Goal: Task Accomplishment & Management: Manage account settings

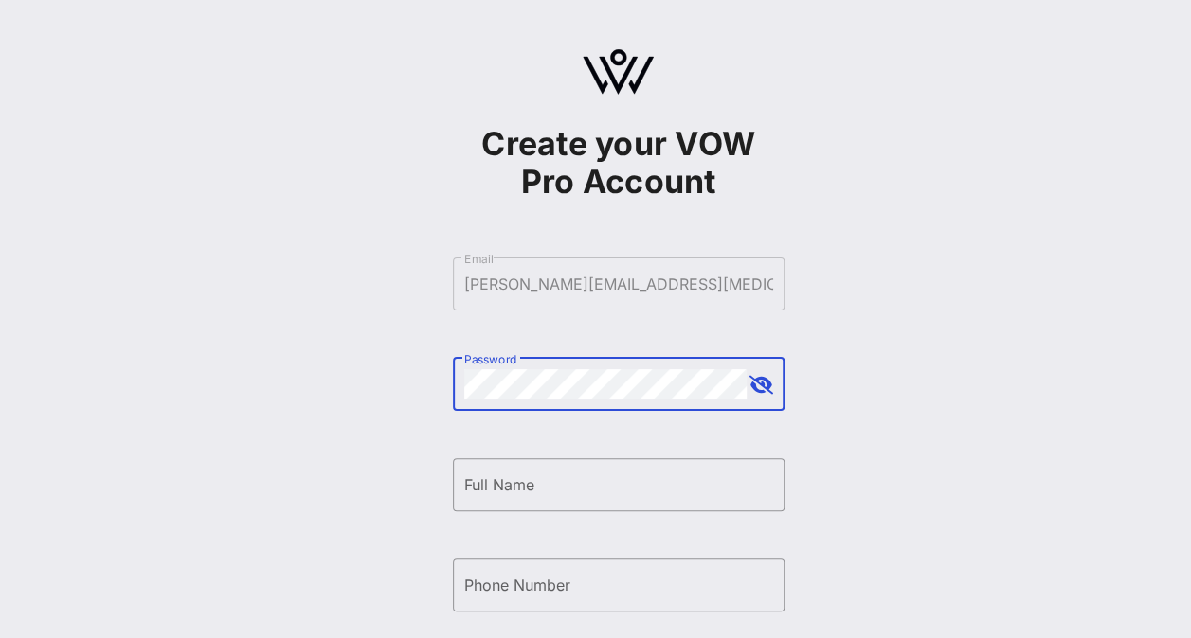
click at [763, 385] on button "append icon" at bounding box center [761, 385] width 24 height 19
click at [532, 483] on input "Full Name" at bounding box center [618, 485] width 309 height 30
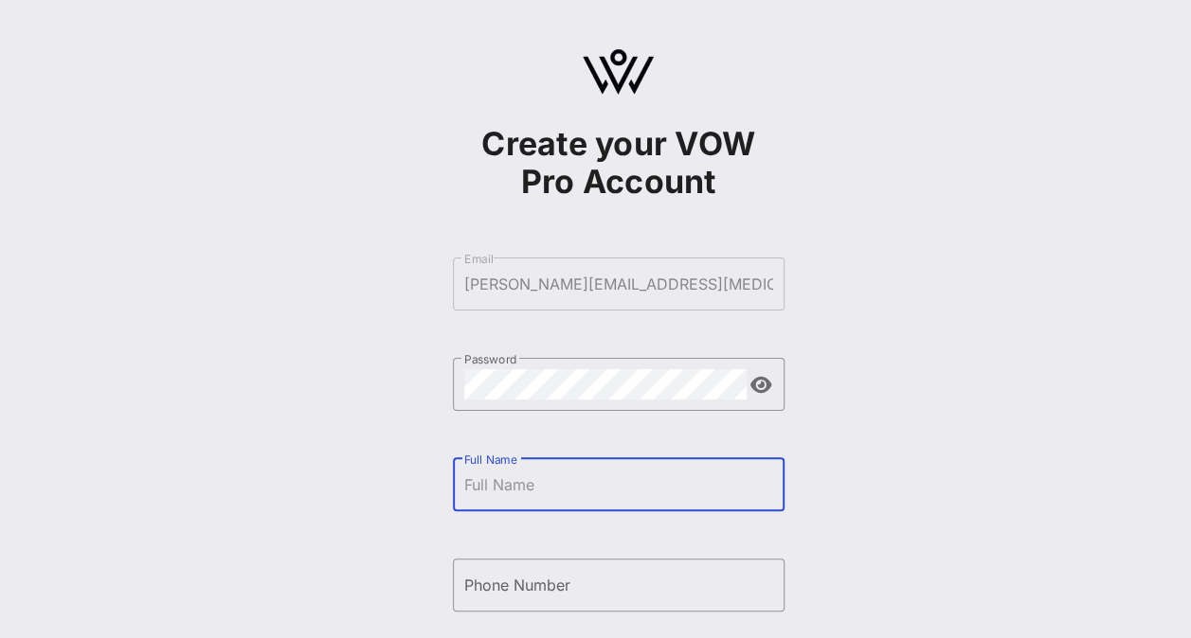
type input "Angela Scott Sailor"
type input "+17033147119"
drag, startPoint x: 562, startPoint y: 480, endPoint x: 514, endPoint y: 483, distance: 47.4
click at [514, 483] on input "Angela Scott Sailor" at bounding box center [618, 485] width 309 height 30
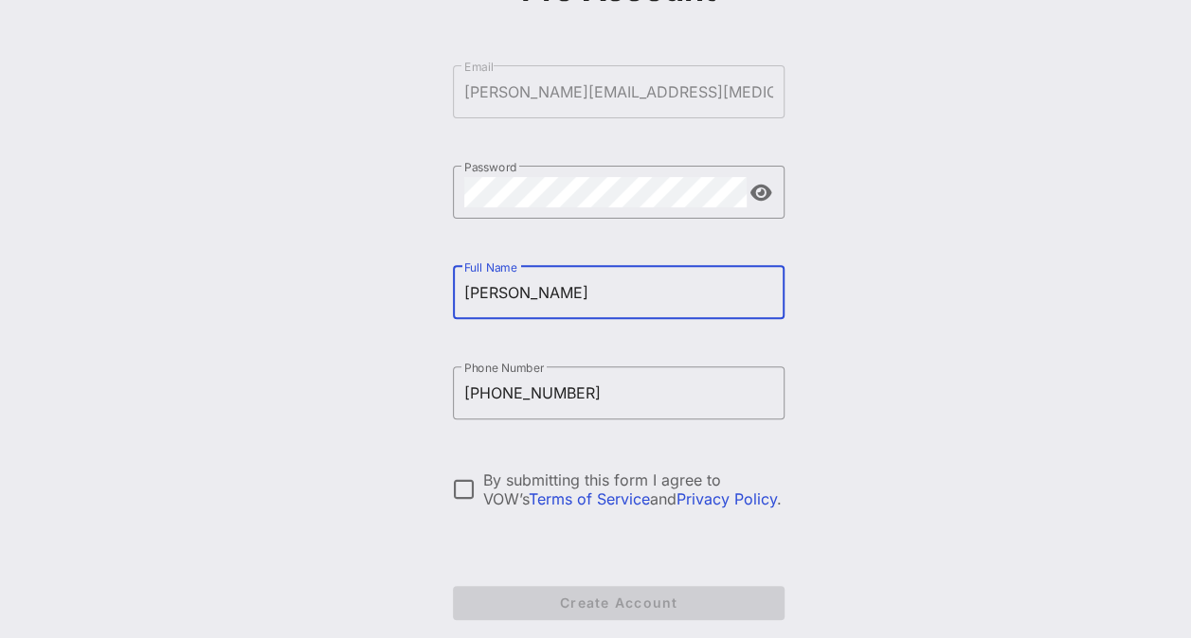
scroll to position [198, 0]
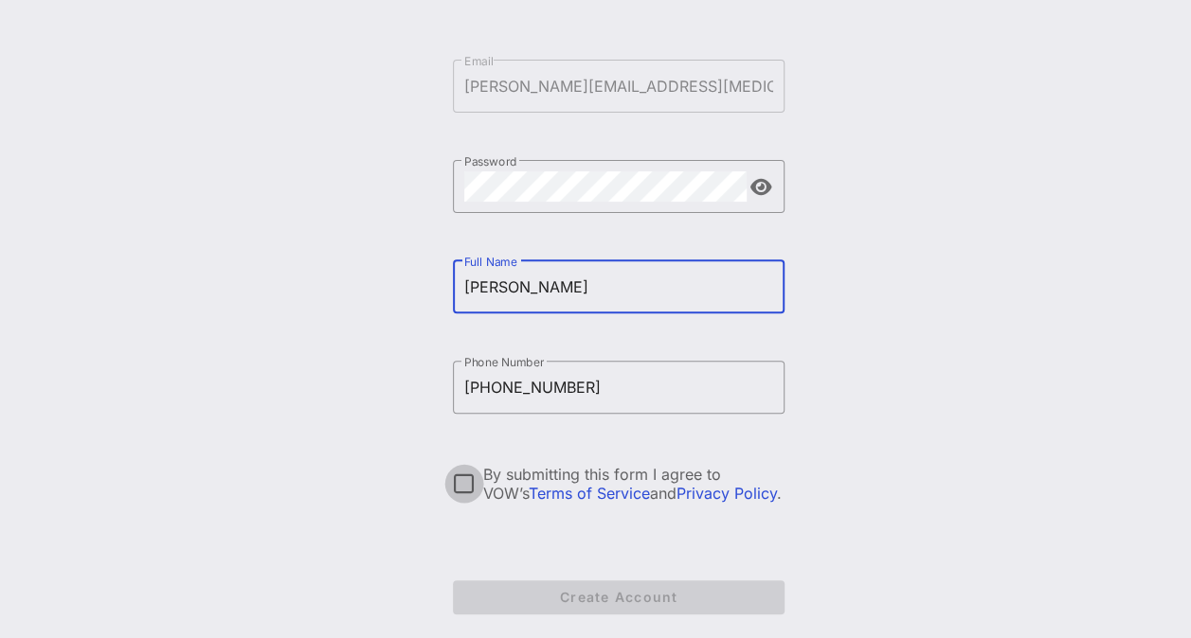
type input "Angela Sailor"
click at [470, 481] on div at bounding box center [464, 484] width 32 height 32
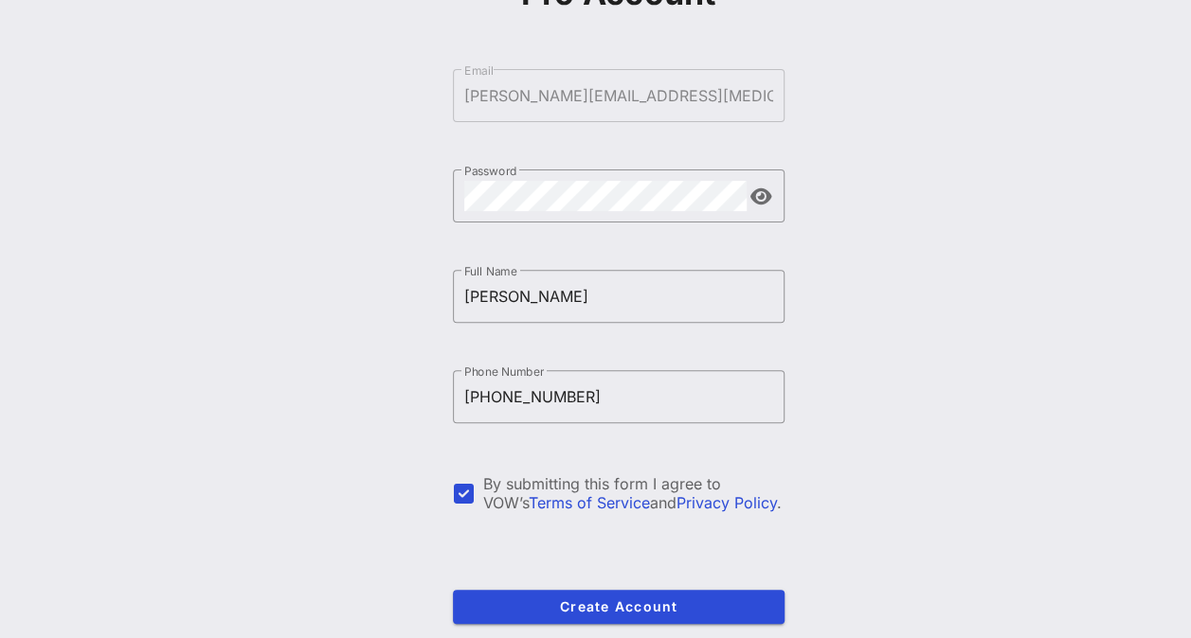
scroll to position [0, 0]
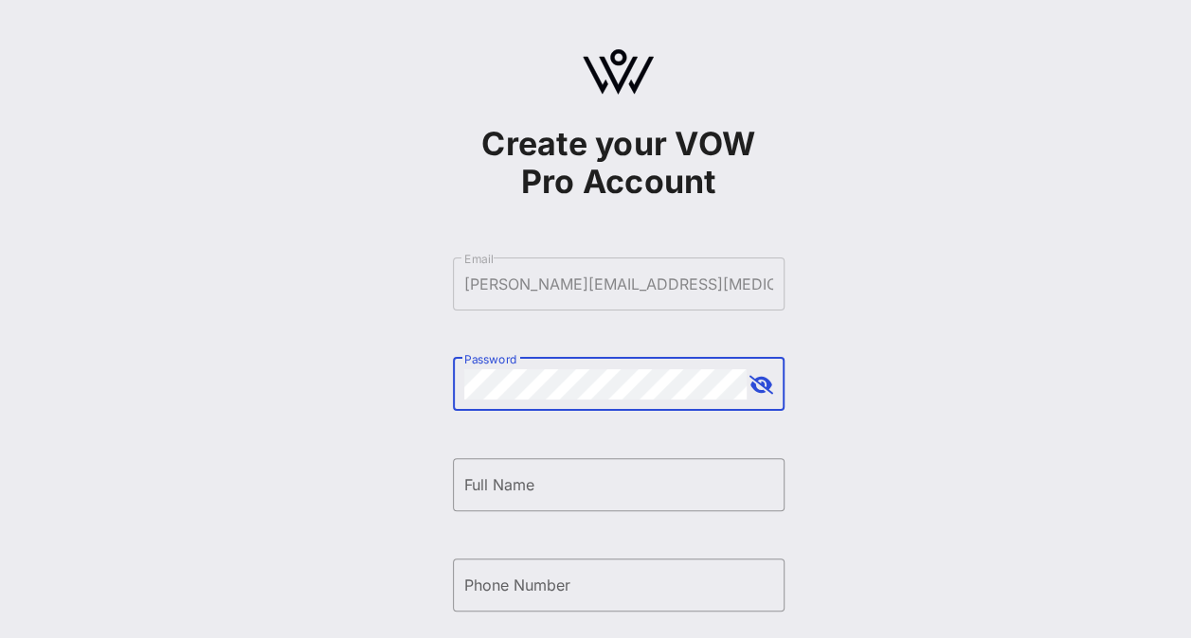
click at [767, 386] on button "append icon" at bounding box center [761, 385] width 24 height 19
click at [549, 479] on input "Full Name" at bounding box center [618, 485] width 309 height 30
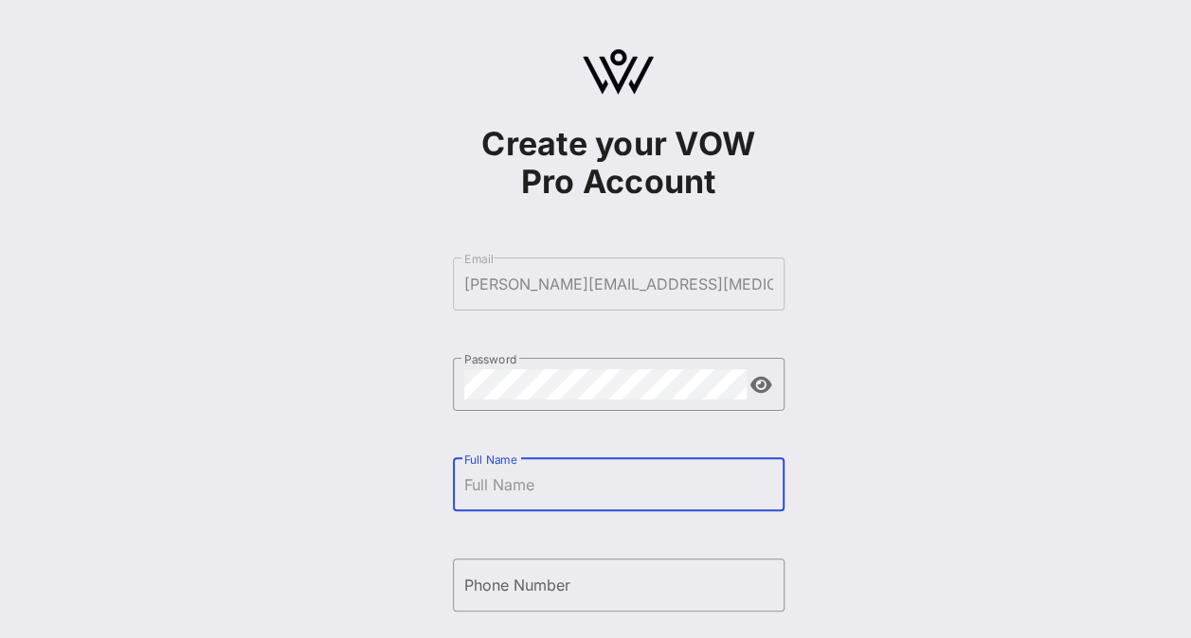
type input "Angela Sailor"
type input "+17033147119"
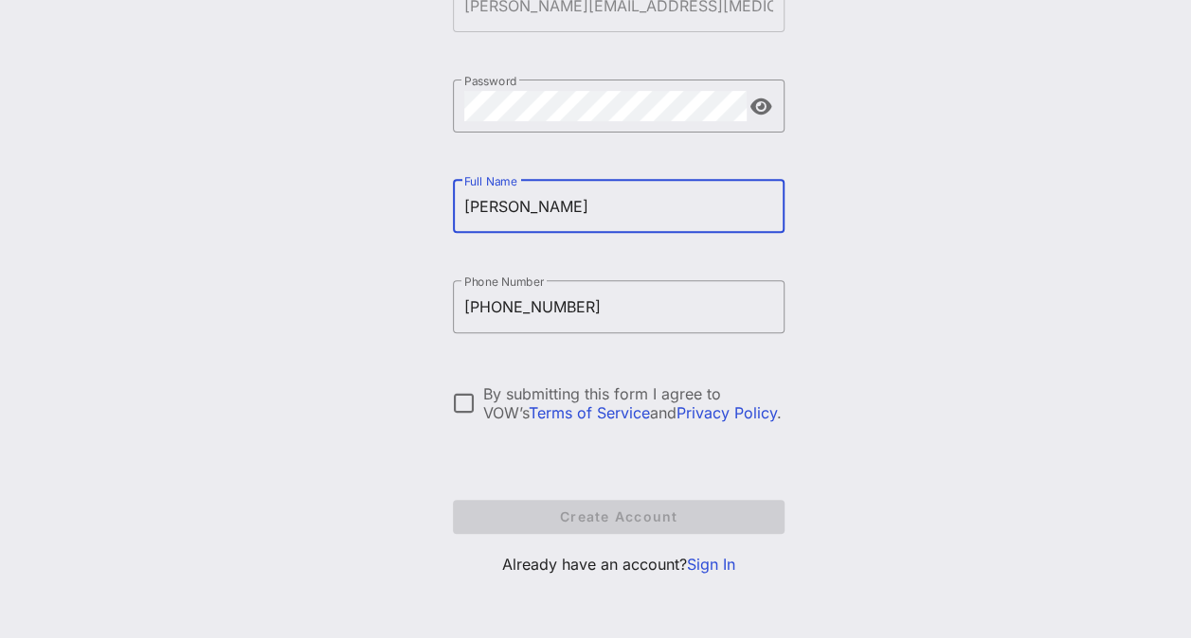
scroll to position [280, 0]
click at [455, 404] on div at bounding box center [464, 402] width 32 height 32
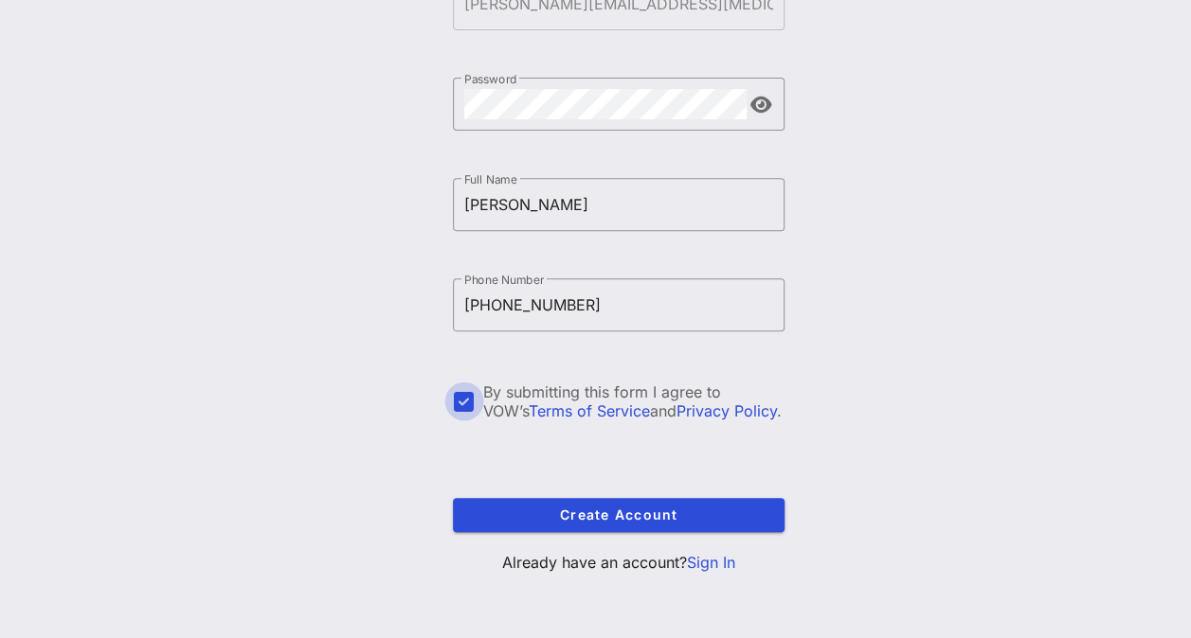
click at [462, 396] on div at bounding box center [464, 402] width 32 height 32
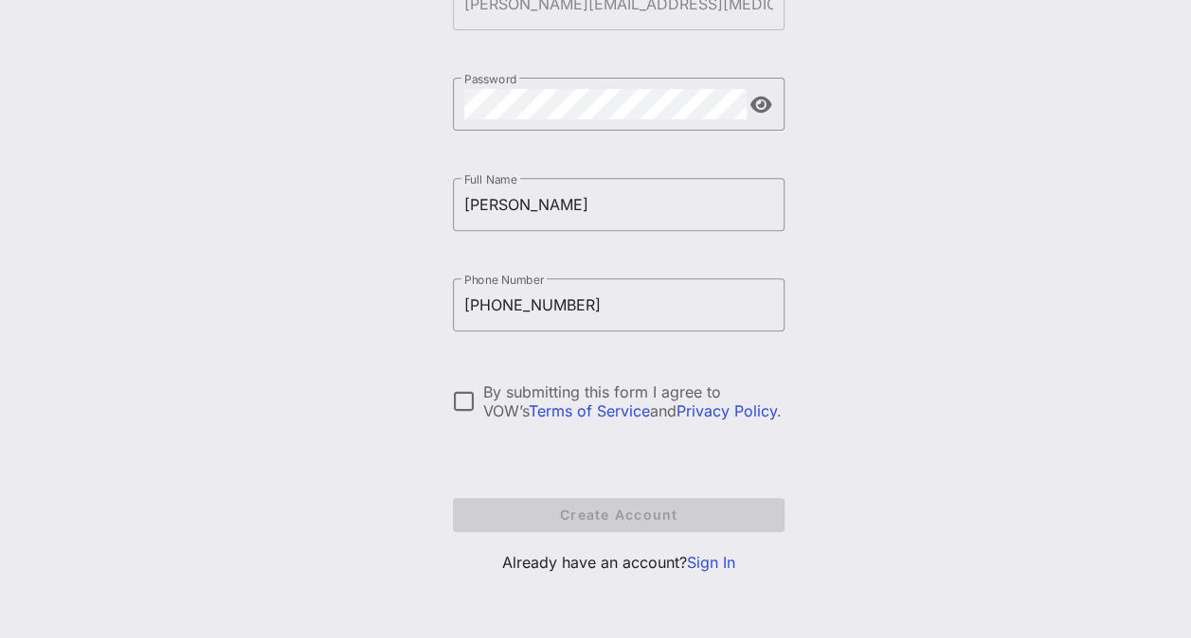
click at [724, 564] on link "Sign In" at bounding box center [711, 562] width 48 height 19
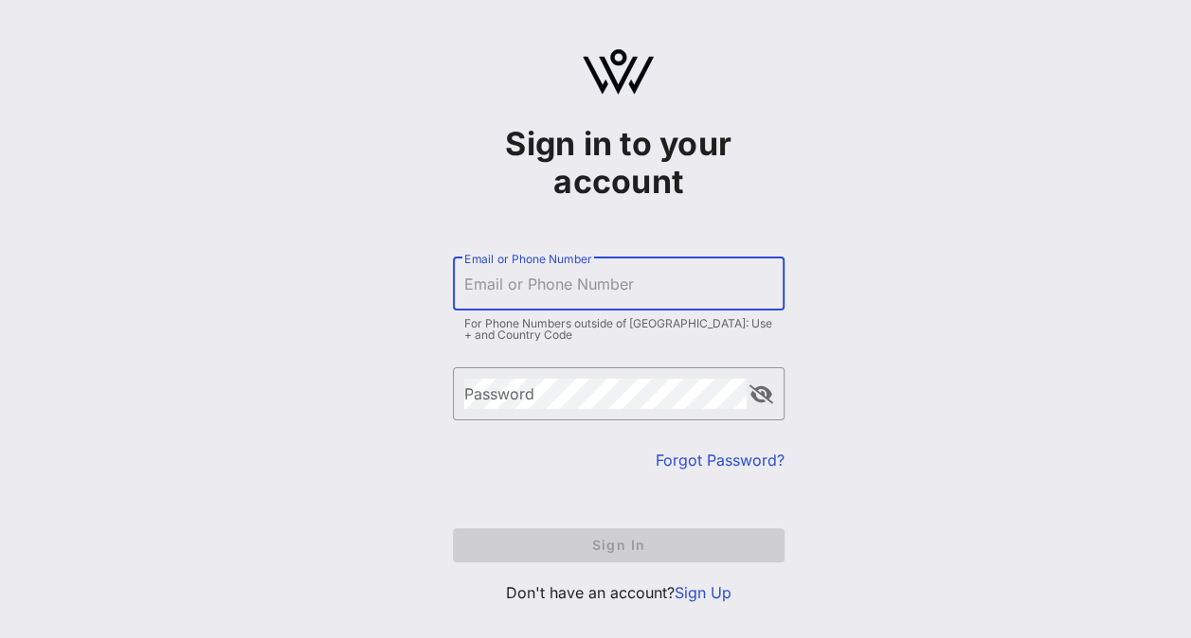
click at [546, 289] on input "Email or Phone Number" at bounding box center [618, 284] width 309 height 30
type input "angela.sailor@cancer.org"
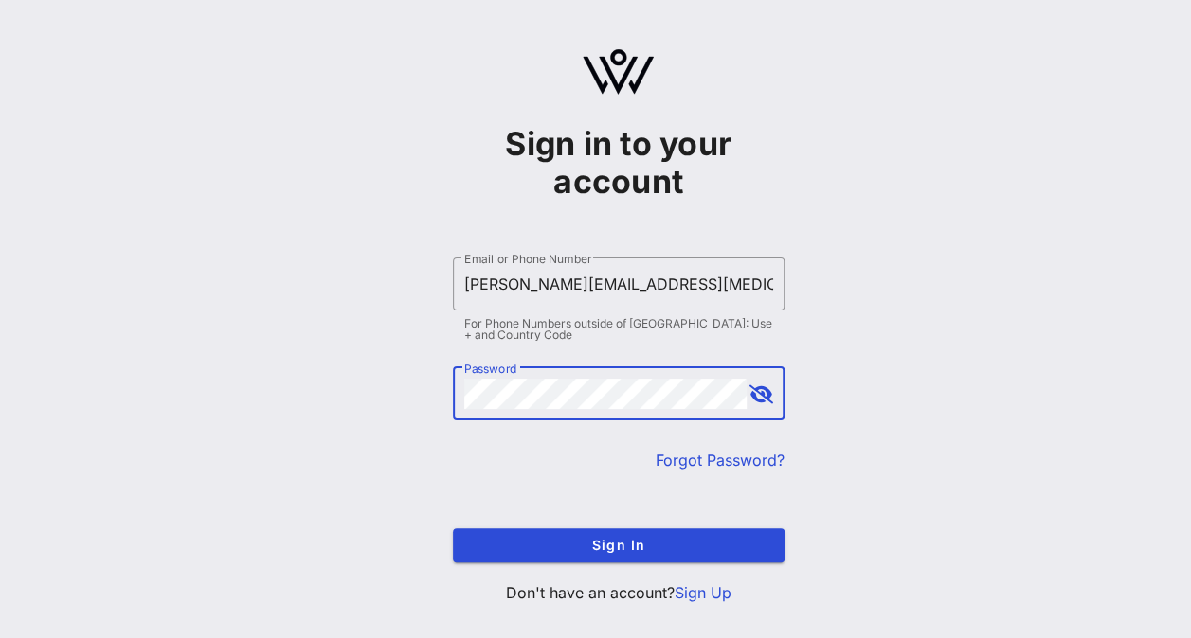
click at [755, 403] on button "append icon" at bounding box center [761, 395] width 24 height 19
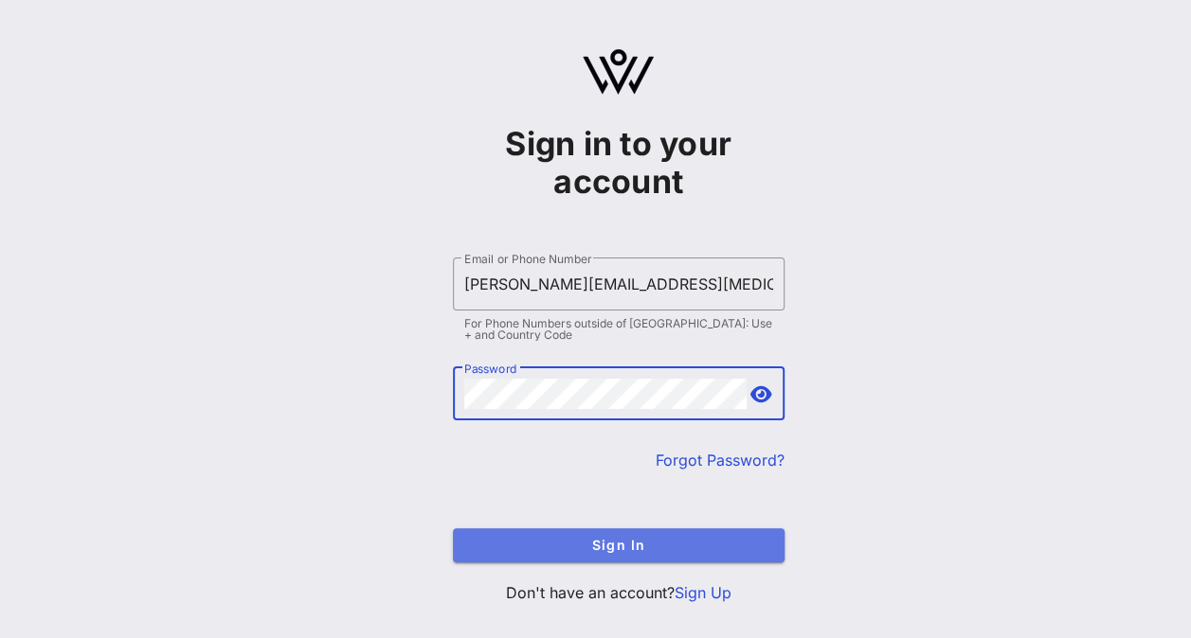
click at [596, 544] on span "Sign In" at bounding box center [618, 545] width 301 height 16
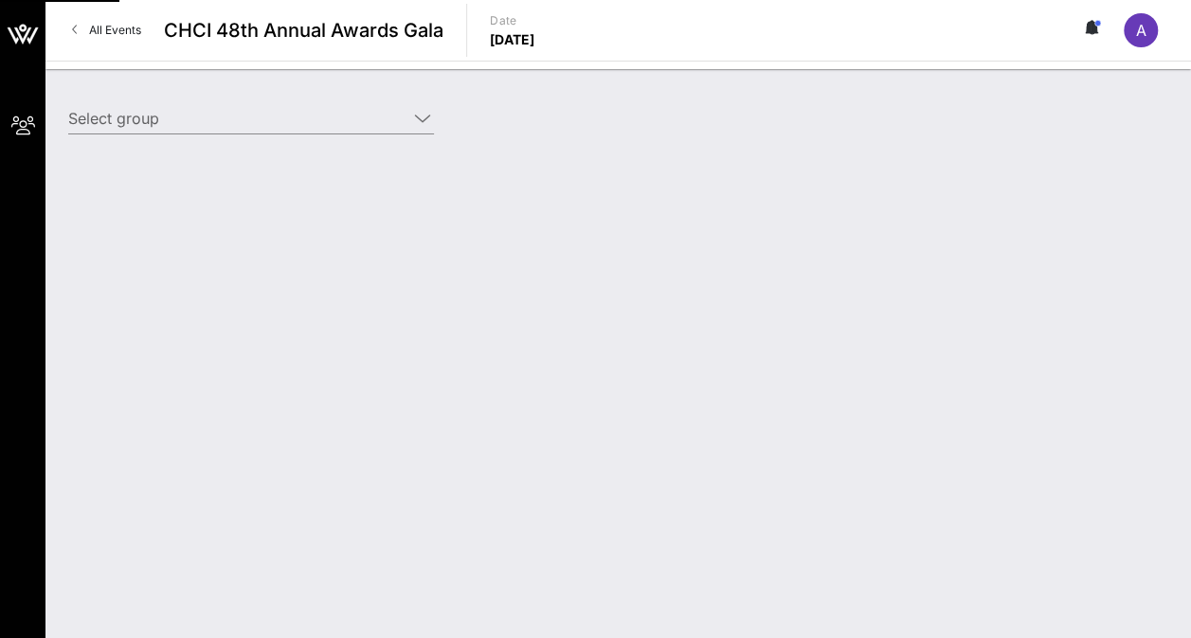
type input "American Cancer Society Cancer Action Network (American Cancer Society Cancer A…"
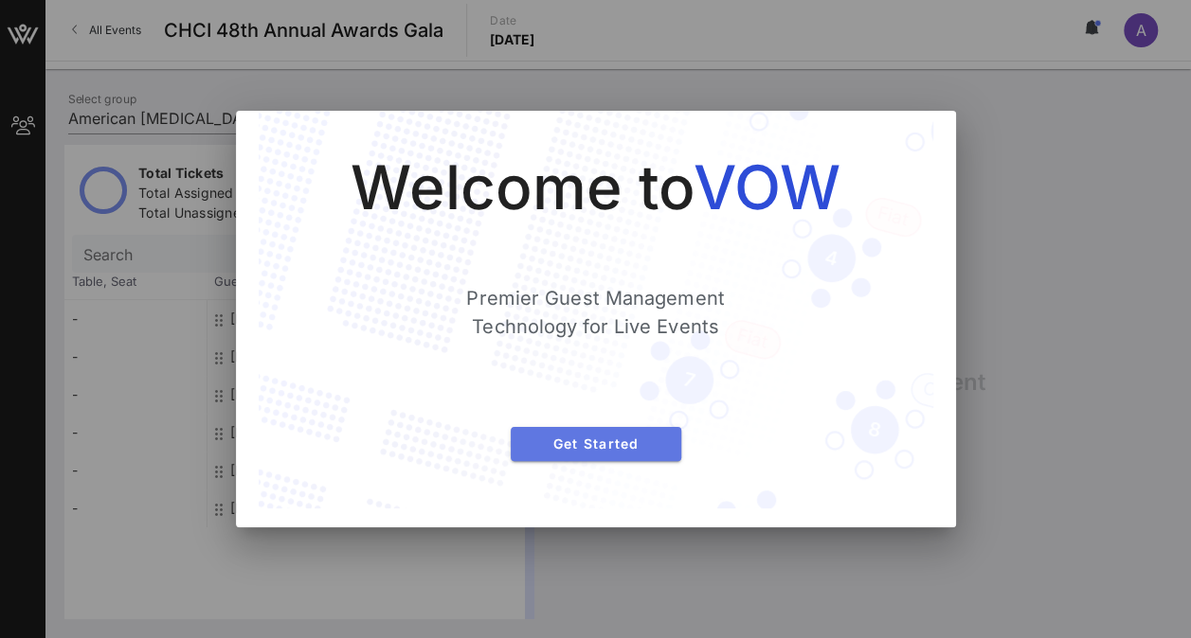
click at [601, 444] on span "Get Started" at bounding box center [596, 444] width 140 height 16
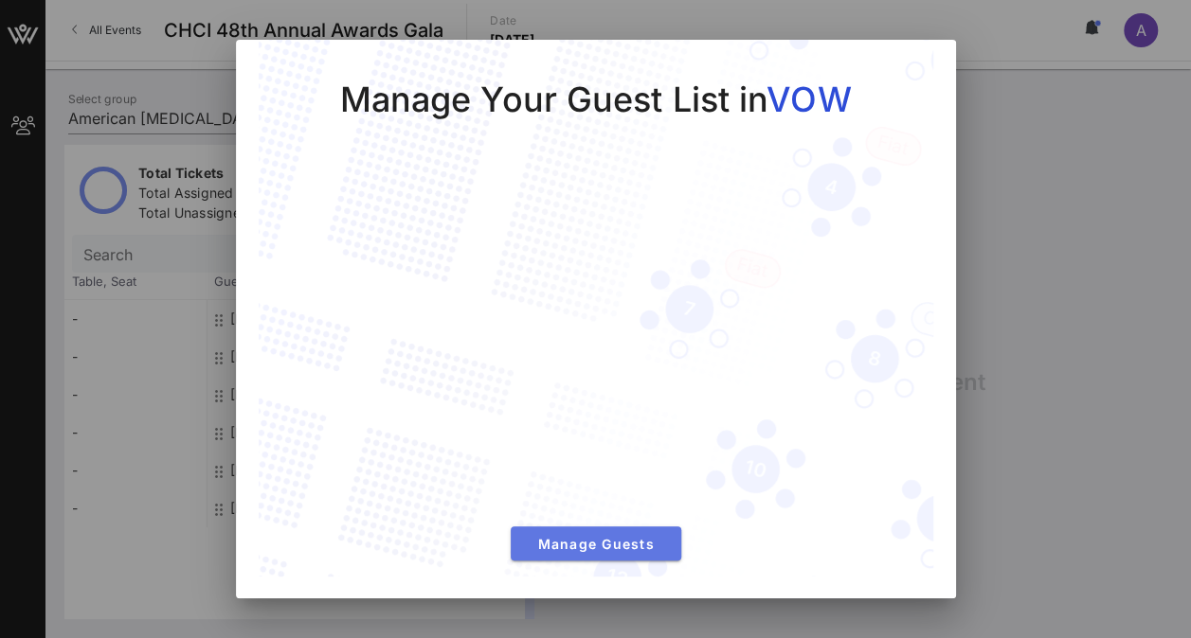
click at [596, 543] on span "Manage Guests" at bounding box center [596, 544] width 140 height 16
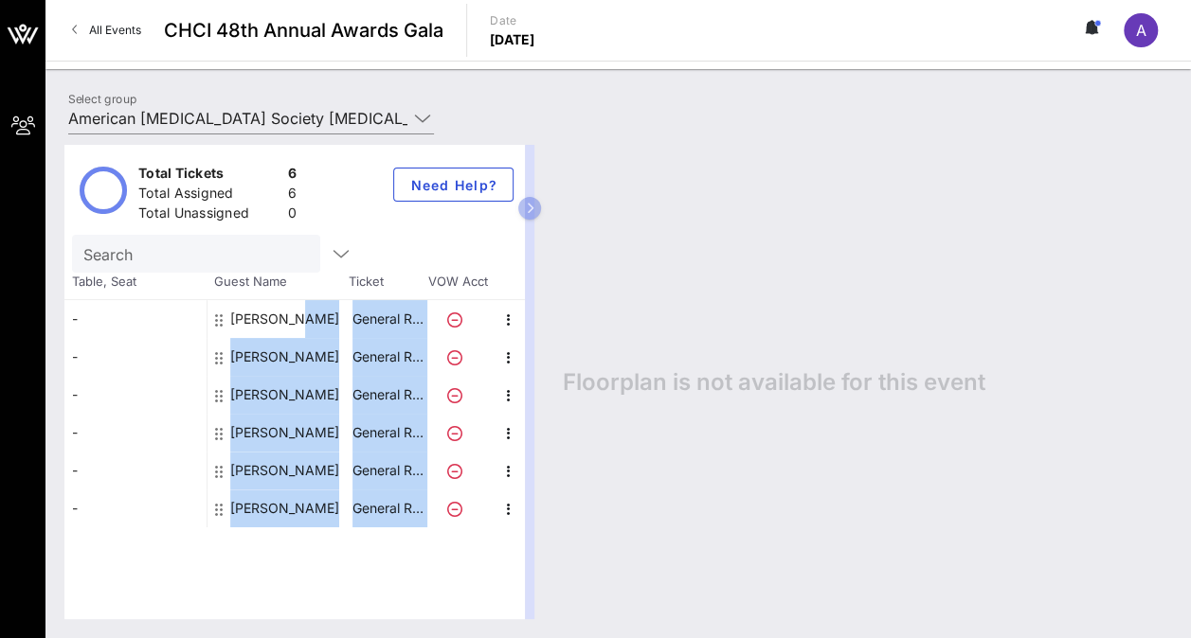
drag, startPoint x: 508, startPoint y: 531, endPoint x: 220, endPoint y: 297, distance: 371.0
click at [220, 297] on div "Total Tickets 6 Total Assigned 6 Total Unassigned 0 Need Help? Search Table, Se…" at bounding box center [294, 382] width 460 height 475
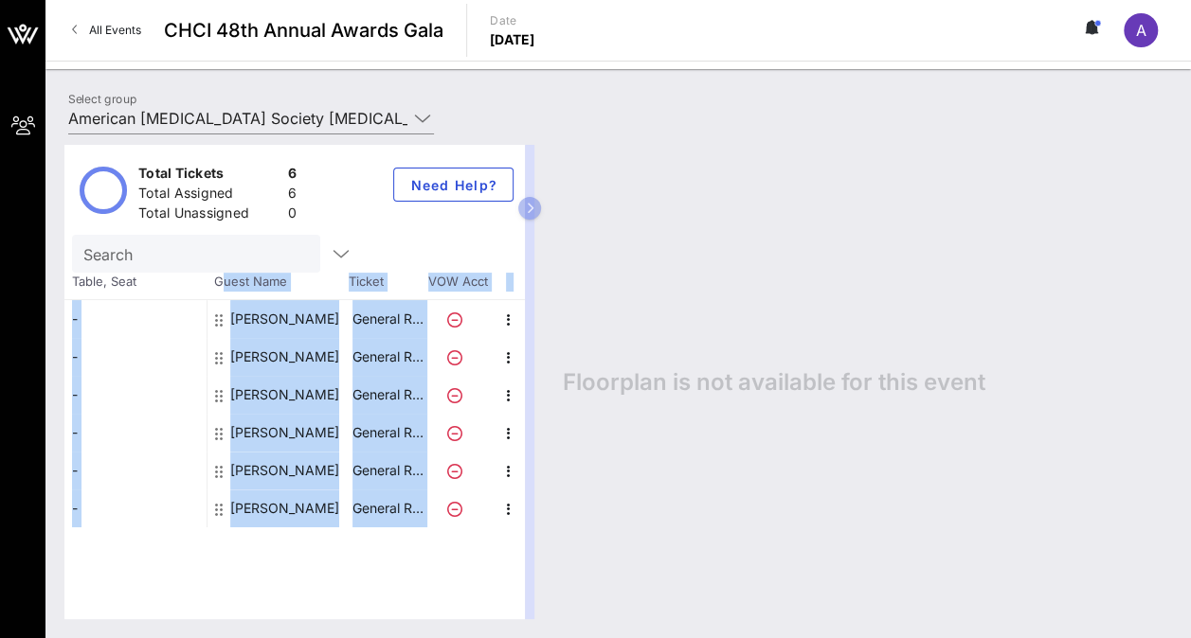
drag, startPoint x: 220, startPoint y: 297, endPoint x: 249, endPoint y: 311, distance: 32.2
copy div "uest Name Ticket VOW Acct - - - - - - Jose Ramos General R… Lillian Santos Gene…"
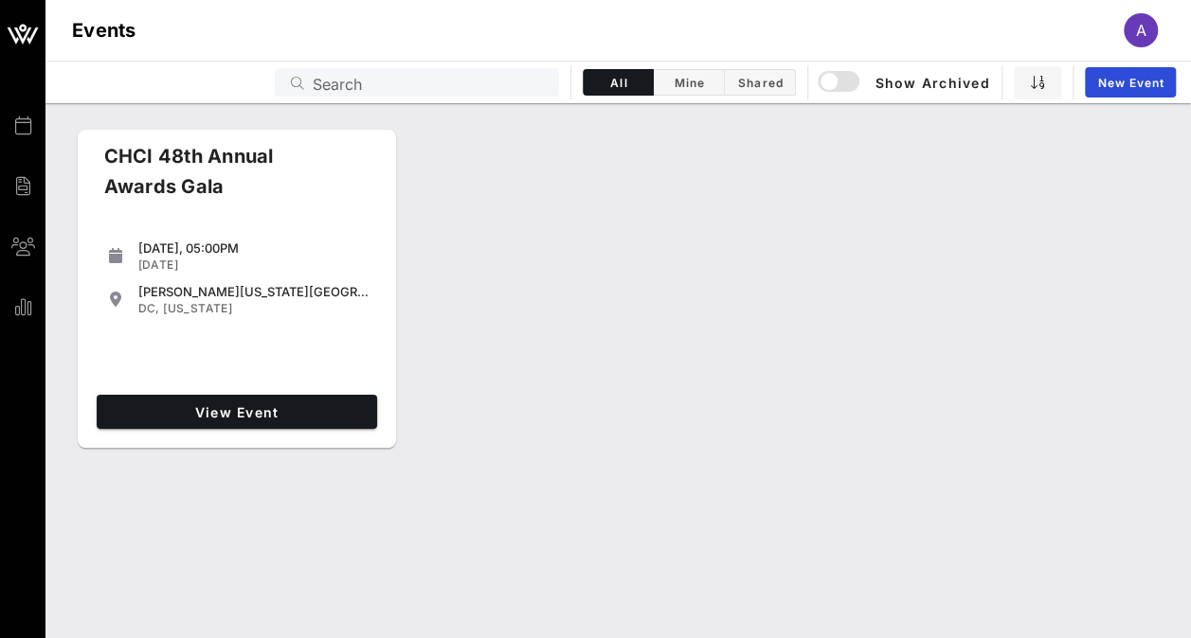
click at [1143, 30] on span "A" at bounding box center [1141, 30] width 10 height 19
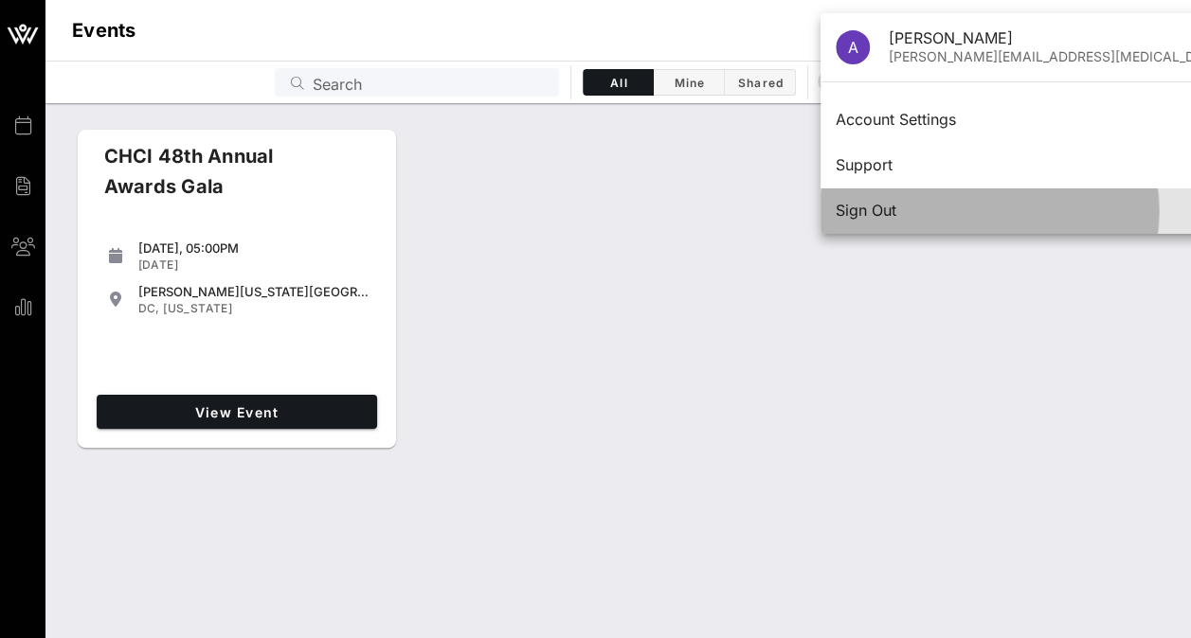
click at [878, 211] on div "Sign Out" at bounding box center [1085, 211] width 500 height 18
